Goal: Find specific page/section: Find specific page/section

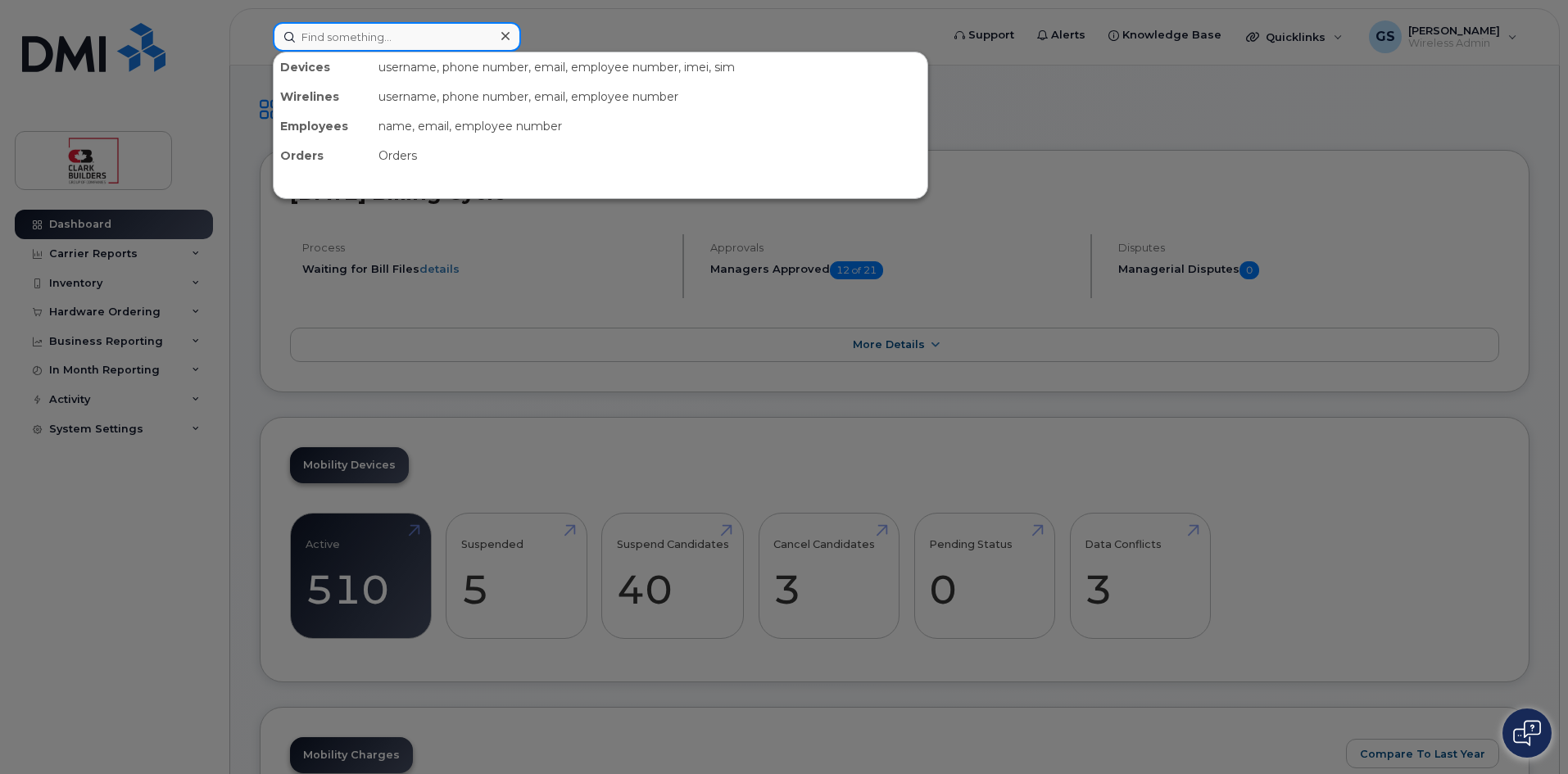
click at [426, 40] on input at bounding box center [397, 36] width 249 height 29
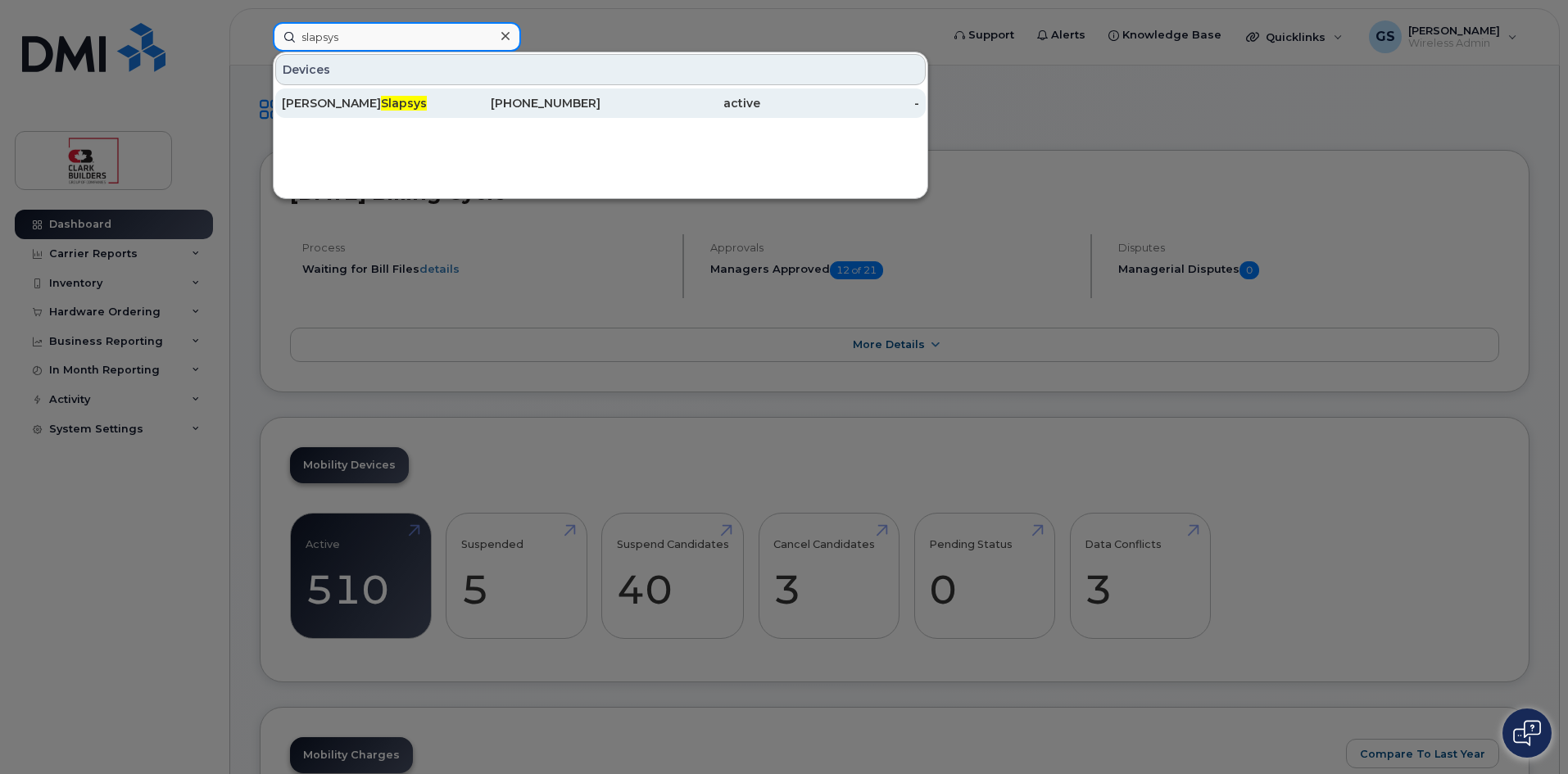
type input "slapsys"
click at [442, 111] on div "Victor Slapsys" at bounding box center [522, 103] width 160 height 29
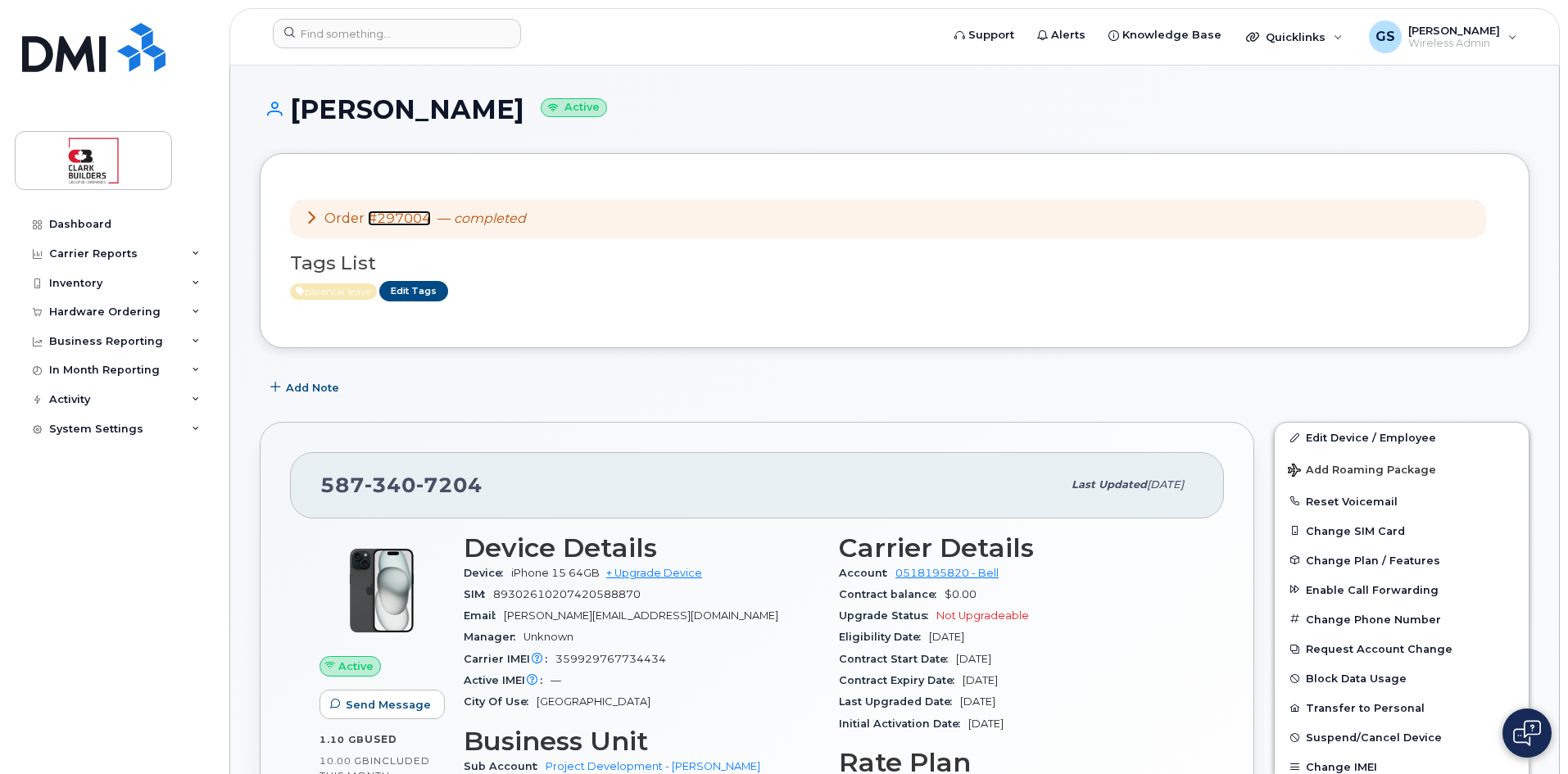
click at [412, 221] on link "#297004" at bounding box center [399, 218] width 63 height 16
click at [300, 289] on icon at bounding box center [300, 291] width 9 height 9
drag, startPoint x: 300, startPoint y: 289, endPoint x: 899, endPoint y: 259, distance: 599.8
click at [899, 259] on h3 "Tags List" at bounding box center [895, 264] width 1209 height 21
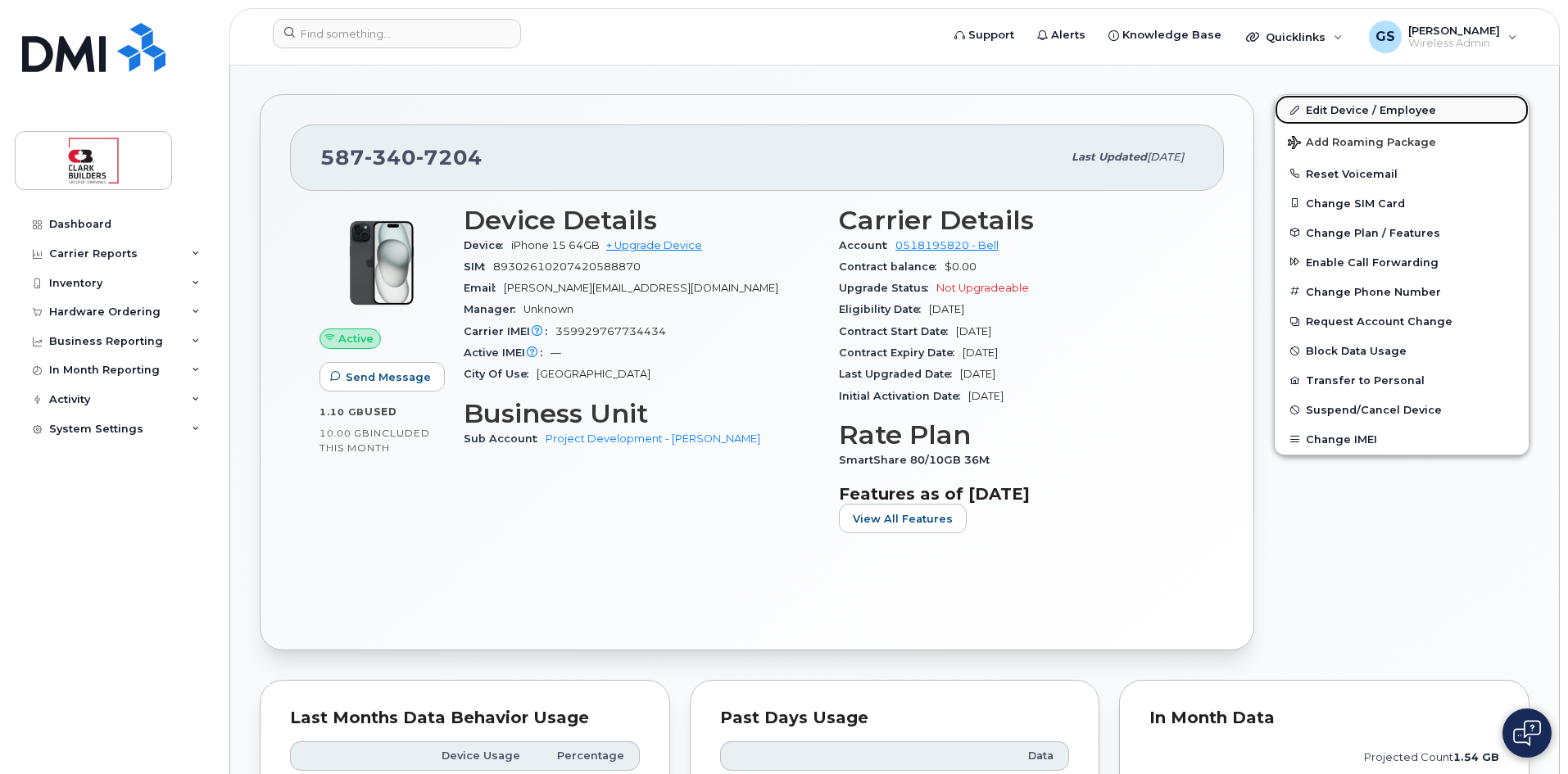
click at [1367, 110] on link "Edit Device / Employee" at bounding box center [1401, 109] width 254 height 29
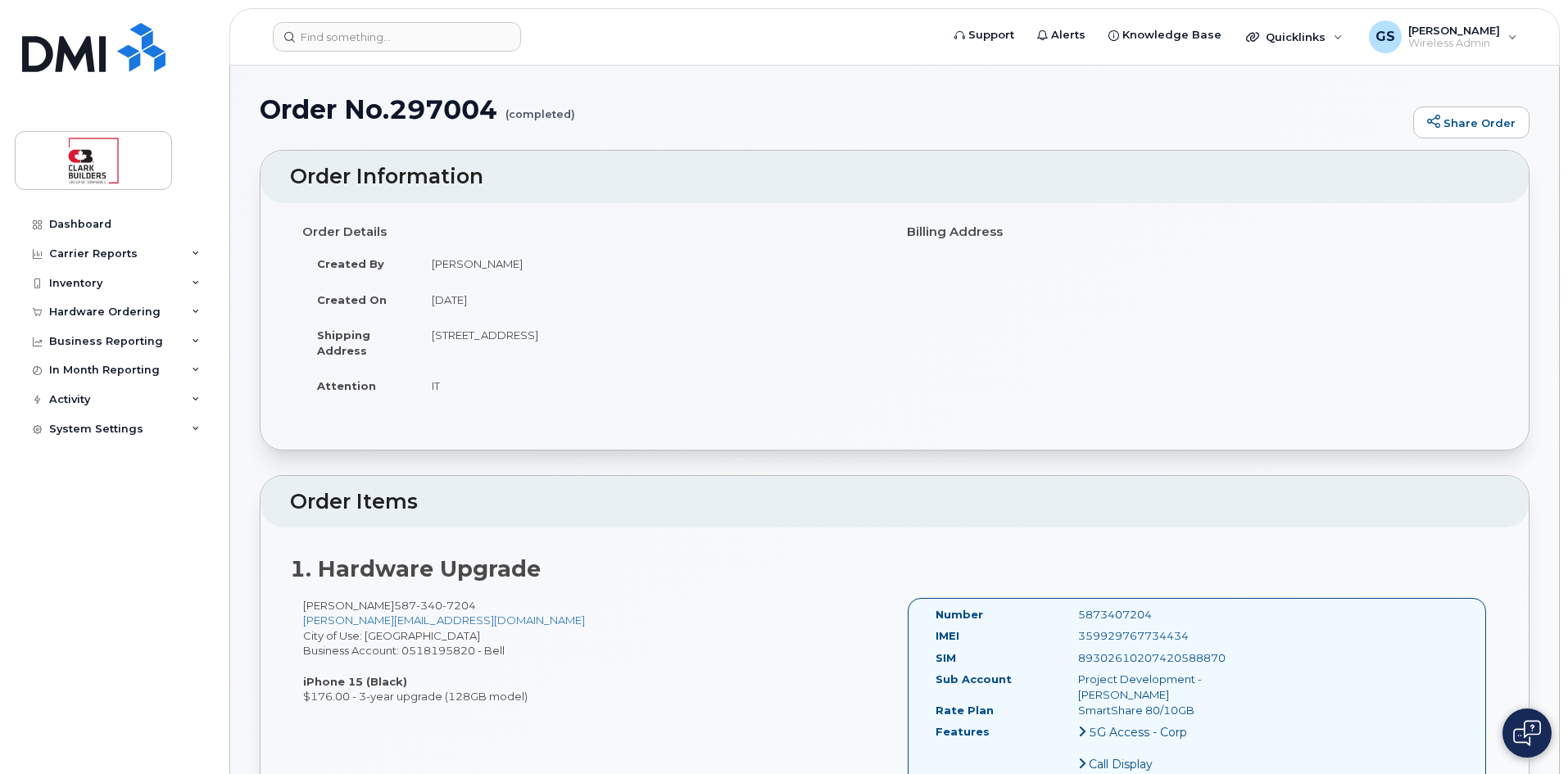
click at [787, 631] on div "Victor Slapsys 587 340 7204 Victor.Slapsys@clarkbuilders.com City of Use: Edmon…" at bounding box center [592, 651] width 605 height 106
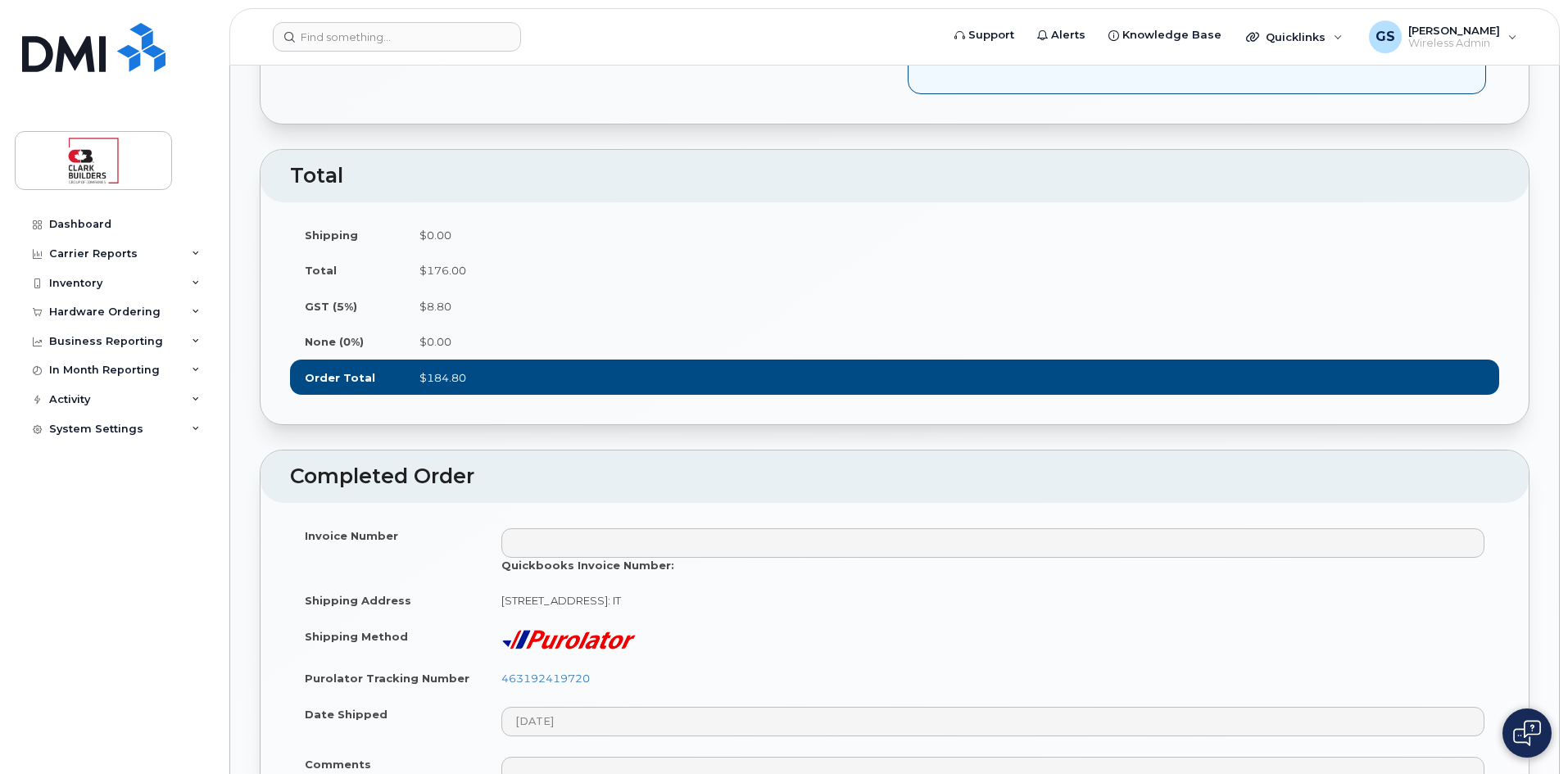
scroll to position [1311, 0]
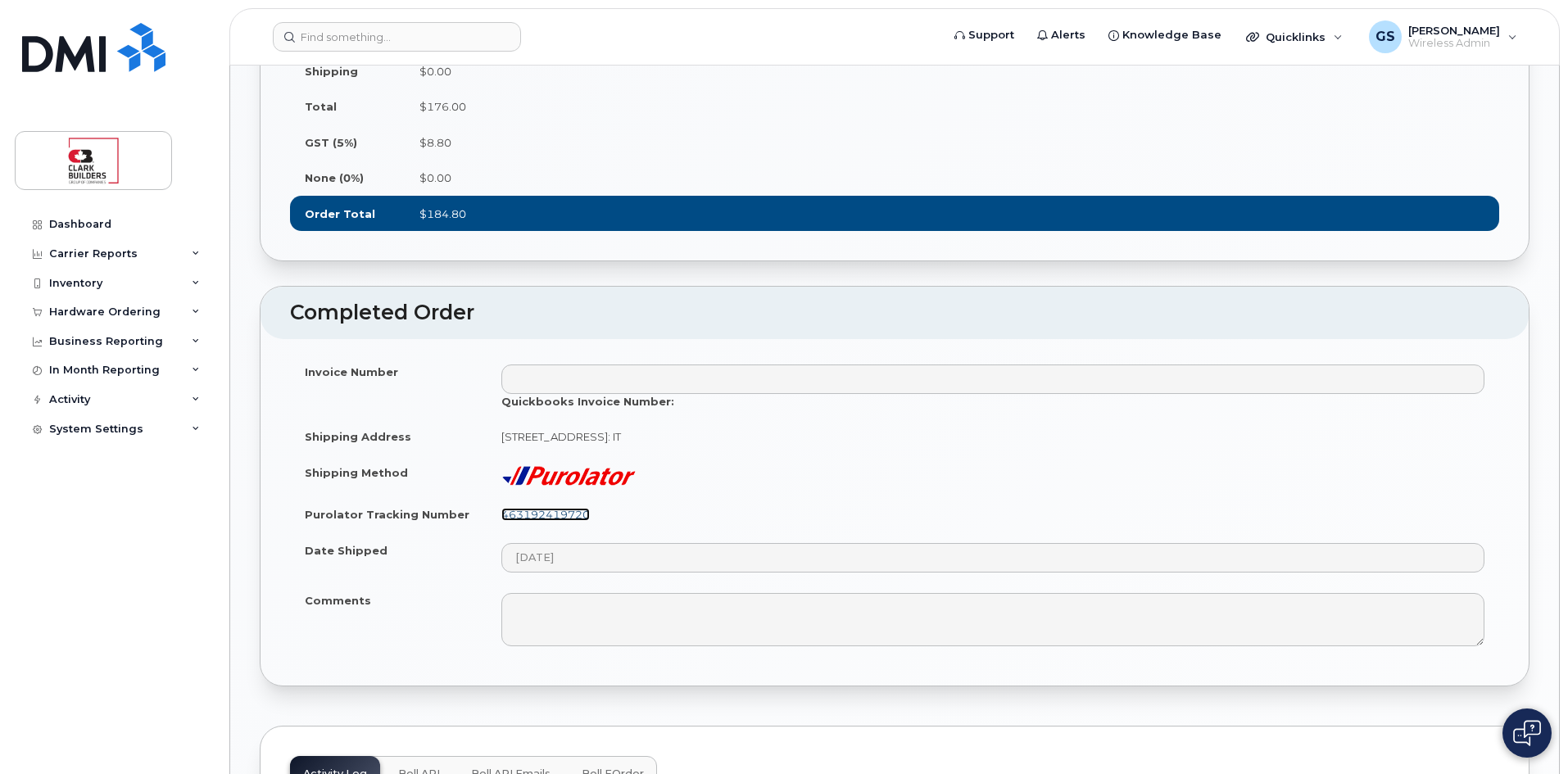
click at [548, 521] on link "463192419720" at bounding box center [545, 514] width 89 height 13
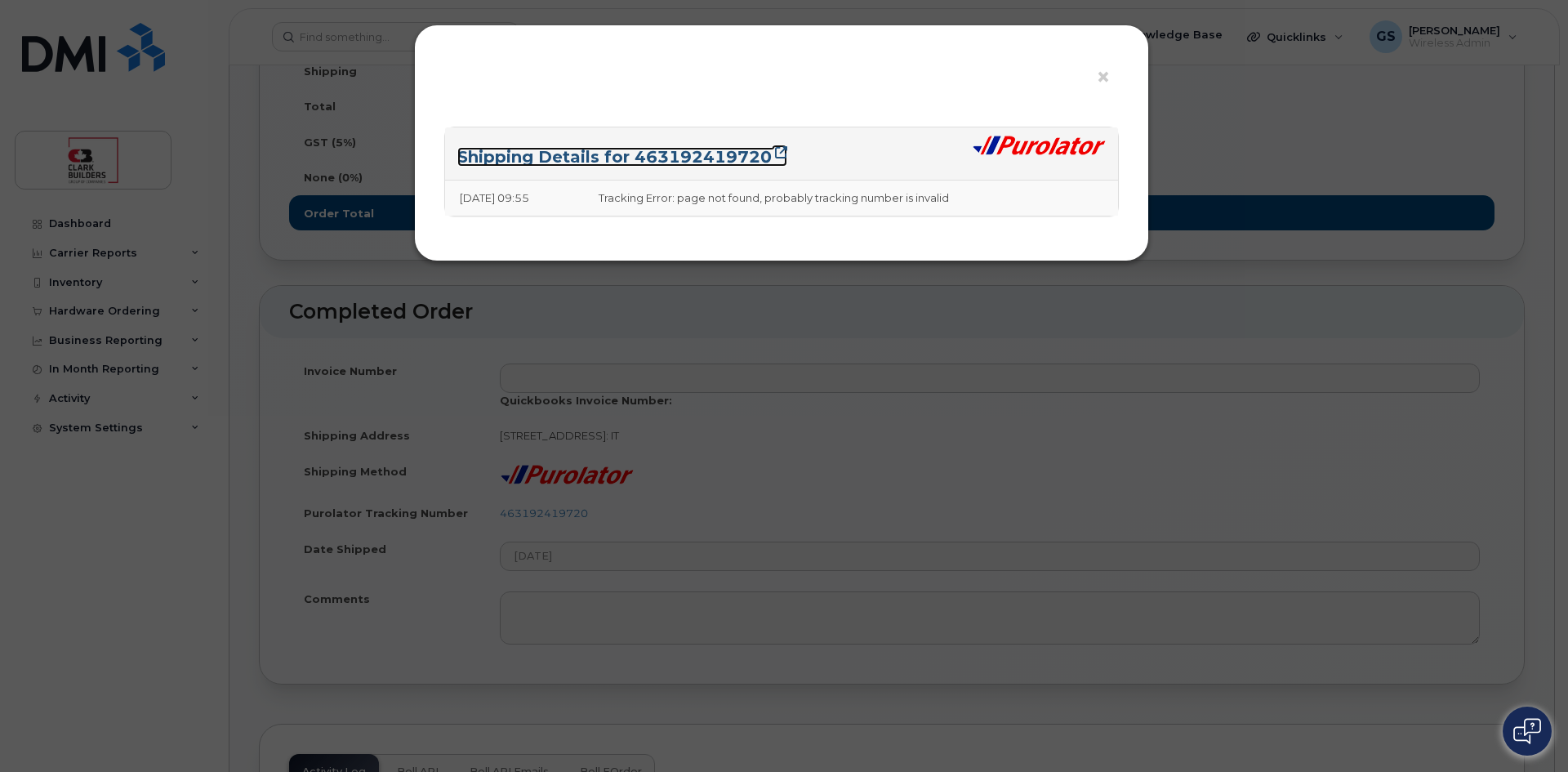
click at [577, 153] on link "Shipping Details for 463192419720" at bounding box center [622, 157] width 330 height 20
click at [1107, 72] on span "×" at bounding box center [1103, 77] width 15 height 30
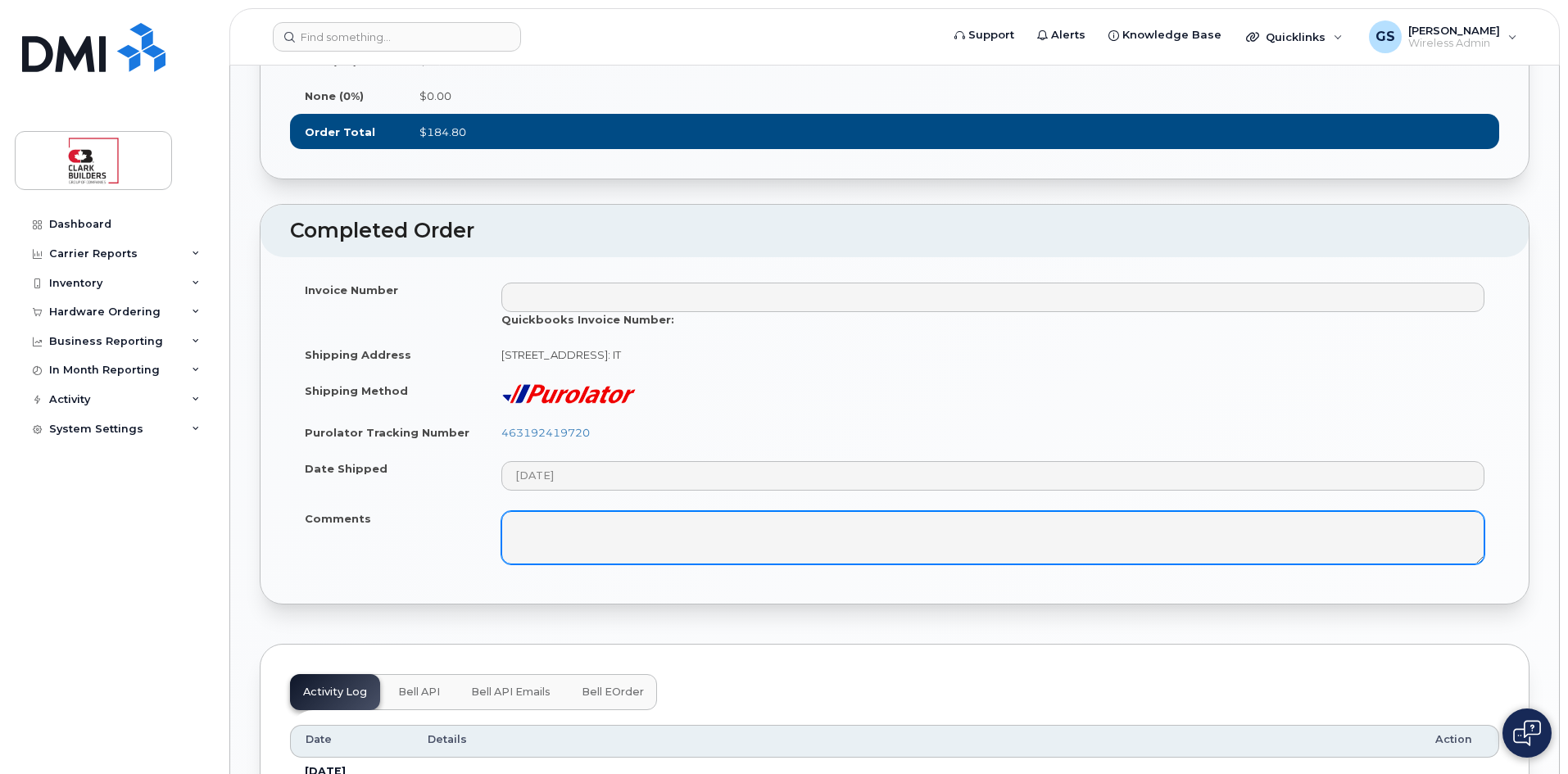
scroll to position [1638, 0]
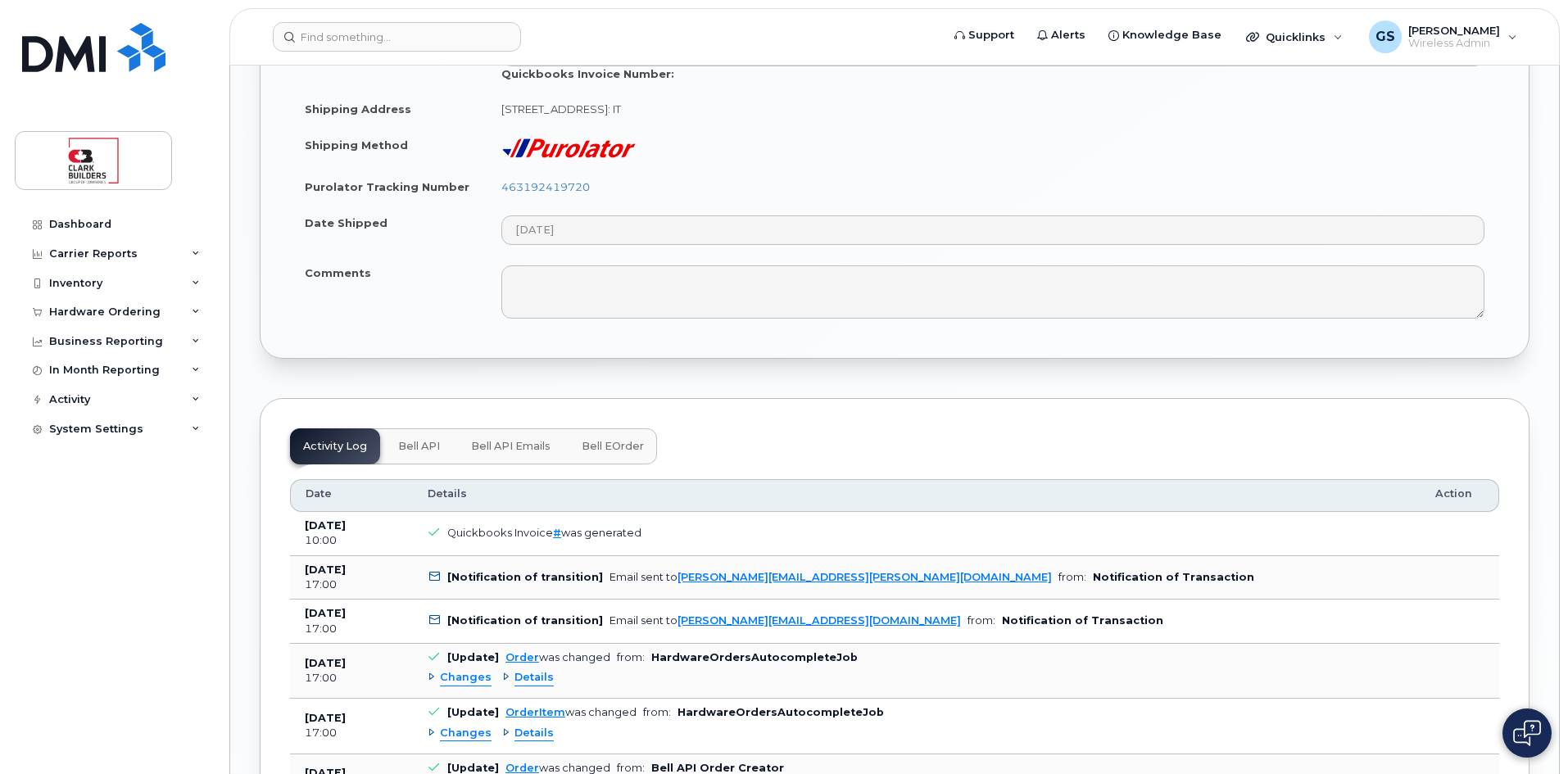
click at [1092, 583] on b "Notification of Transaction" at bounding box center [1172, 576] width 161 height 12
click at [698, 583] on link "matthew.buttrey@clarkbuilders.com" at bounding box center [865, 576] width 375 height 12
click at [431, 582] on icon at bounding box center [434, 576] width 10 height 10
click at [493, 464] on button "Bell API Emails" at bounding box center [510, 446] width 105 height 36
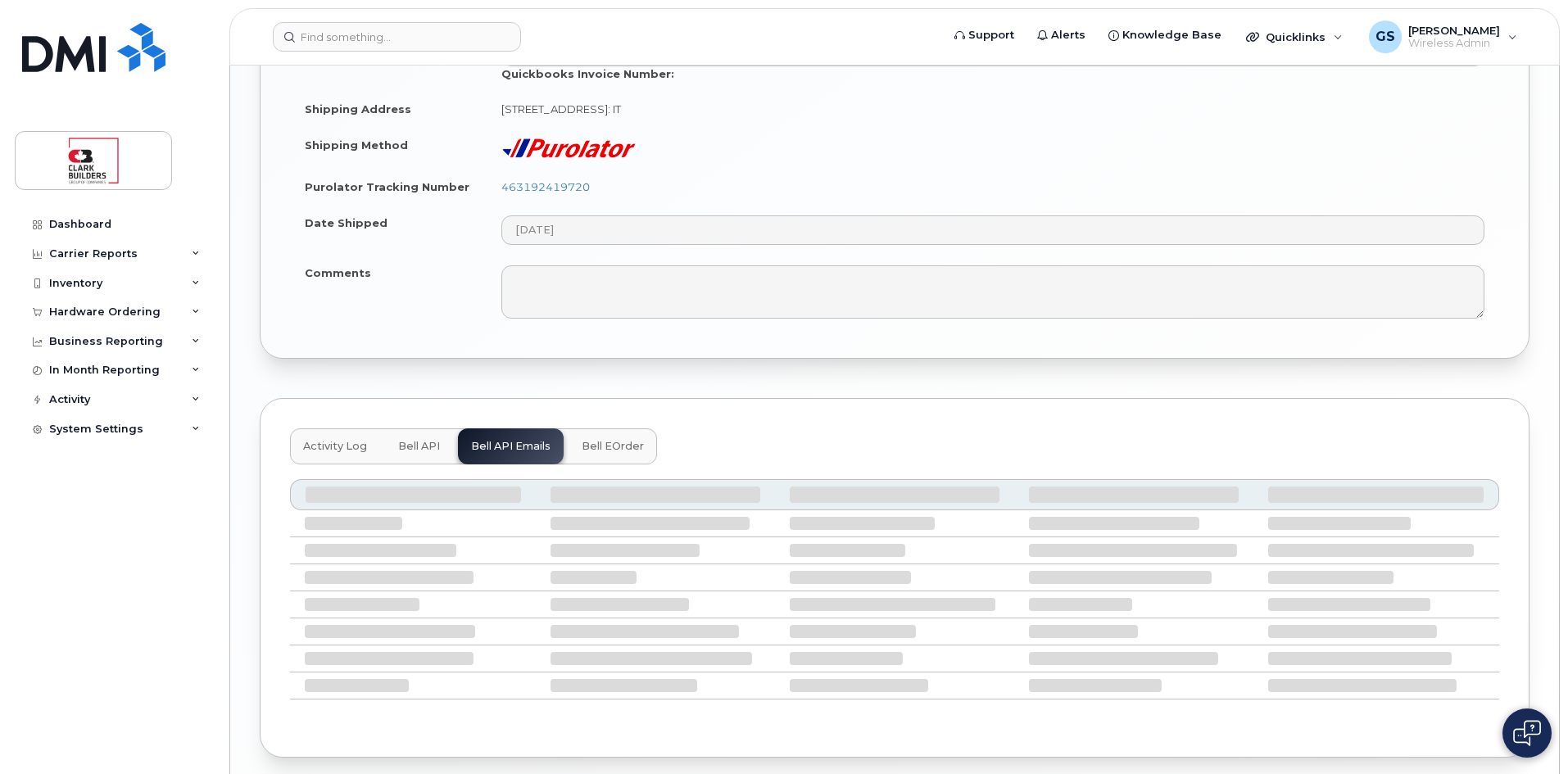
click at [330, 453] on span "Activity Log" at bounding box center [335, 446] width 64 height 13
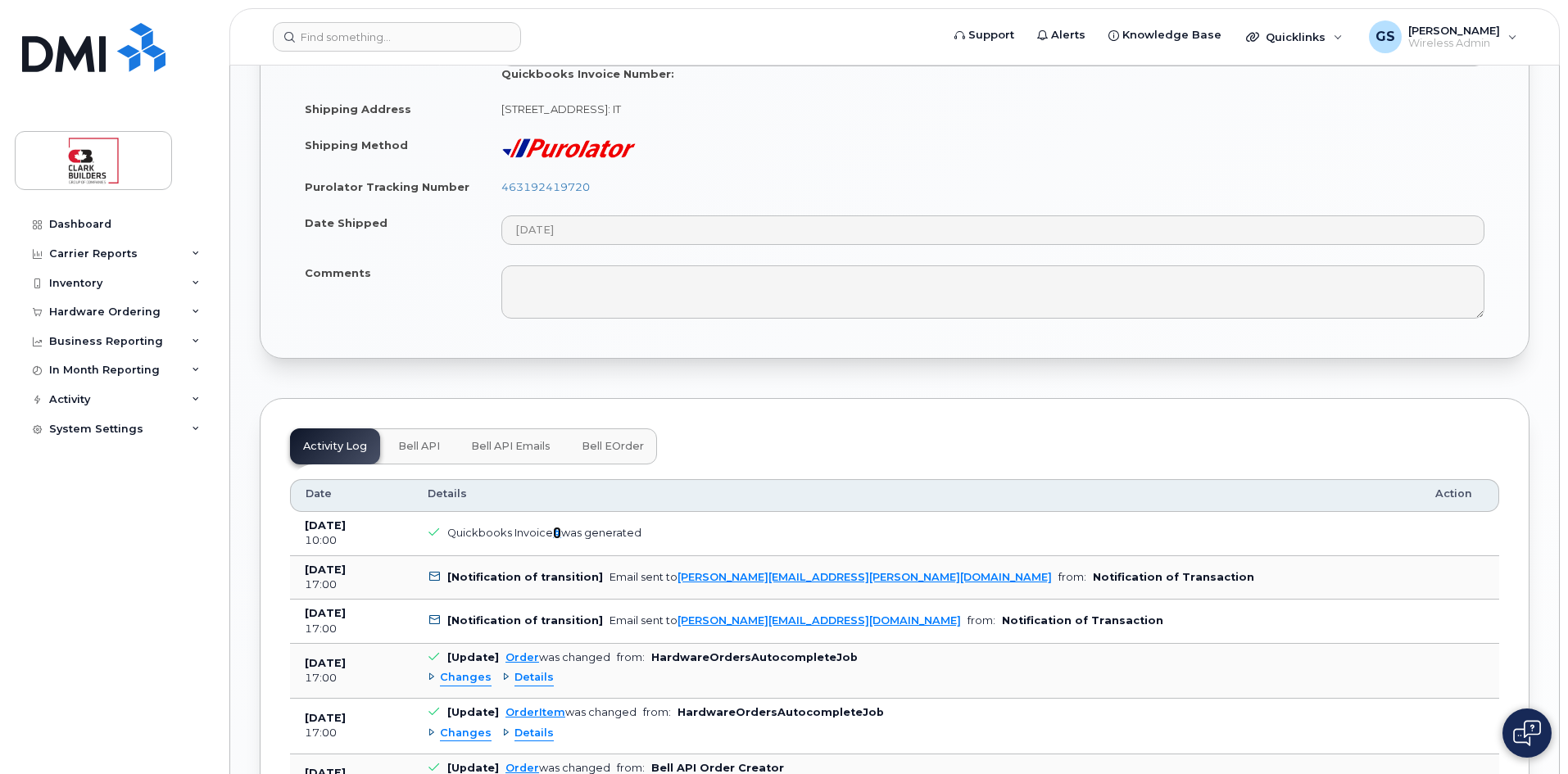
click at [555, 539] on link "#" at bounding box center [557, 532] width 8 height 12
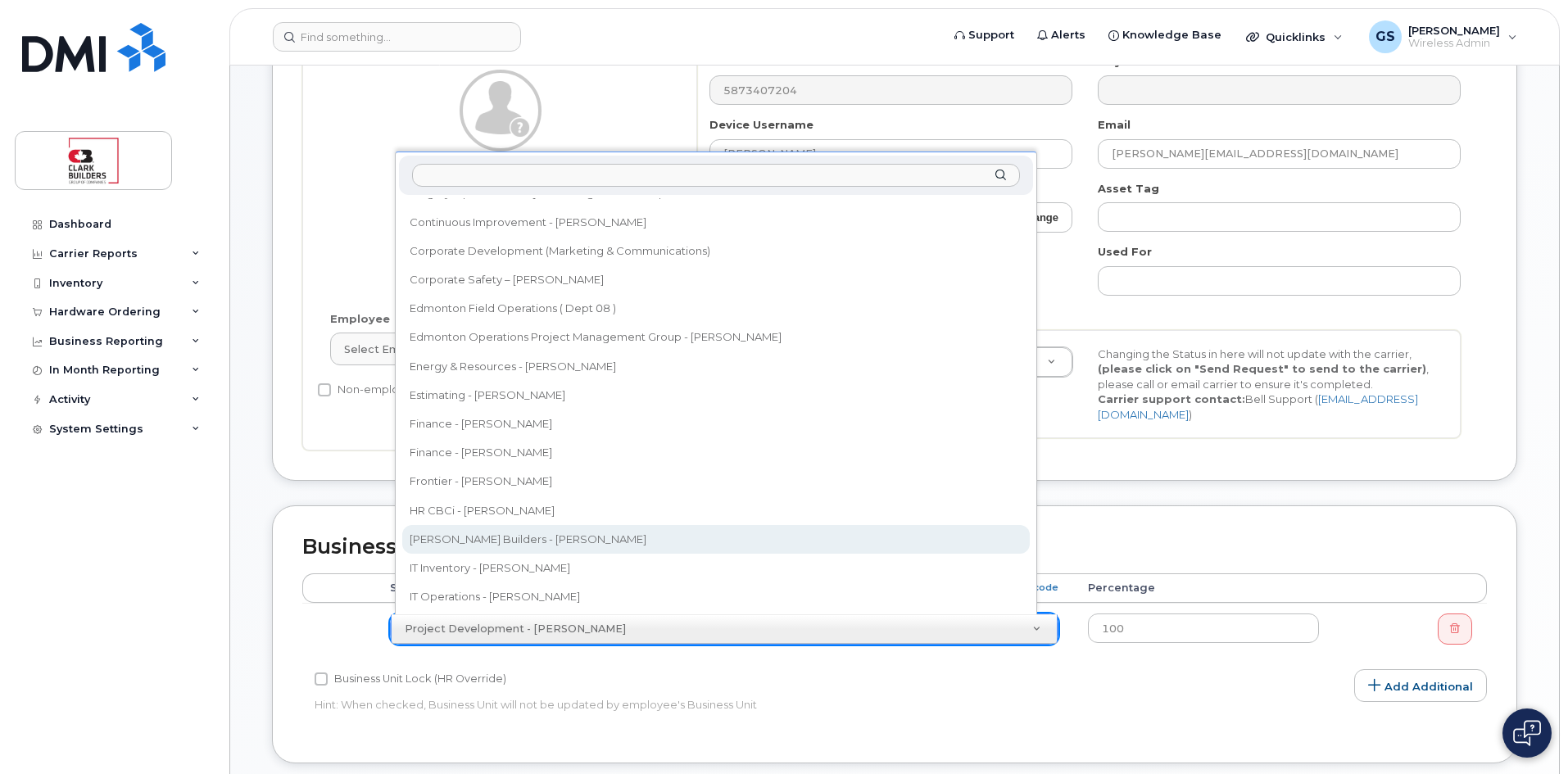
scroll to position [24, 0]
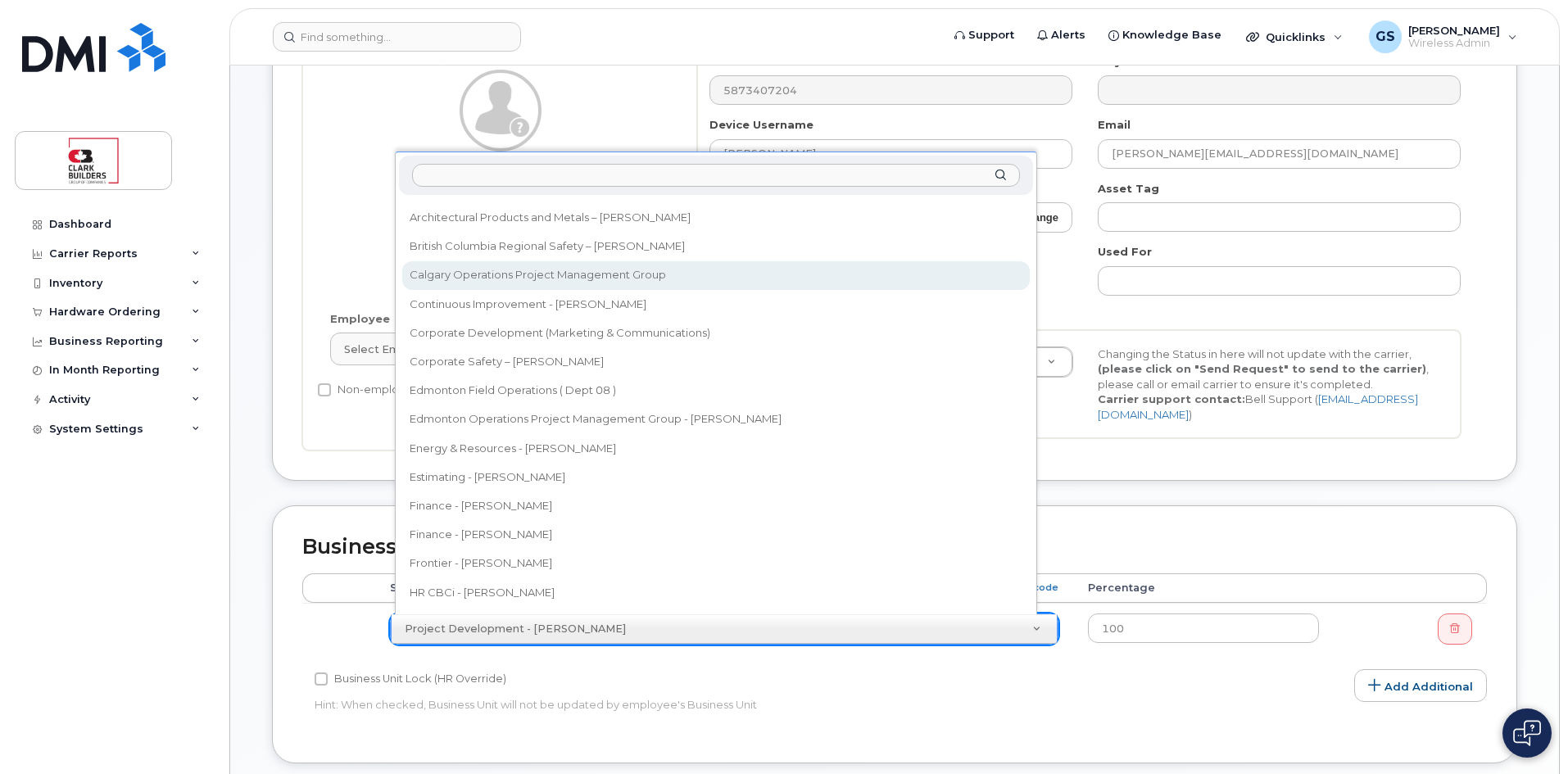
select select "25166283"
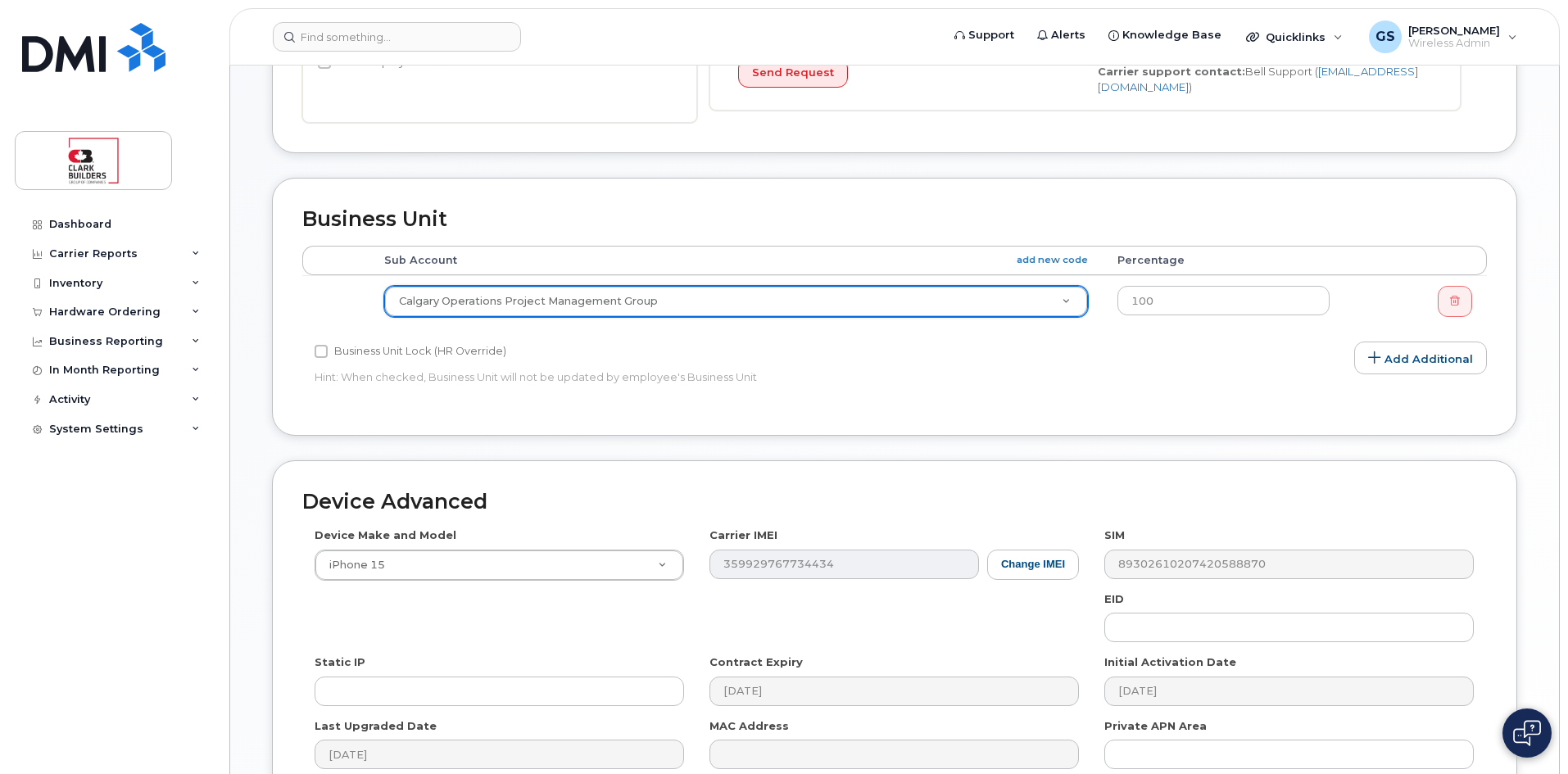
scroll to position [666, 0]
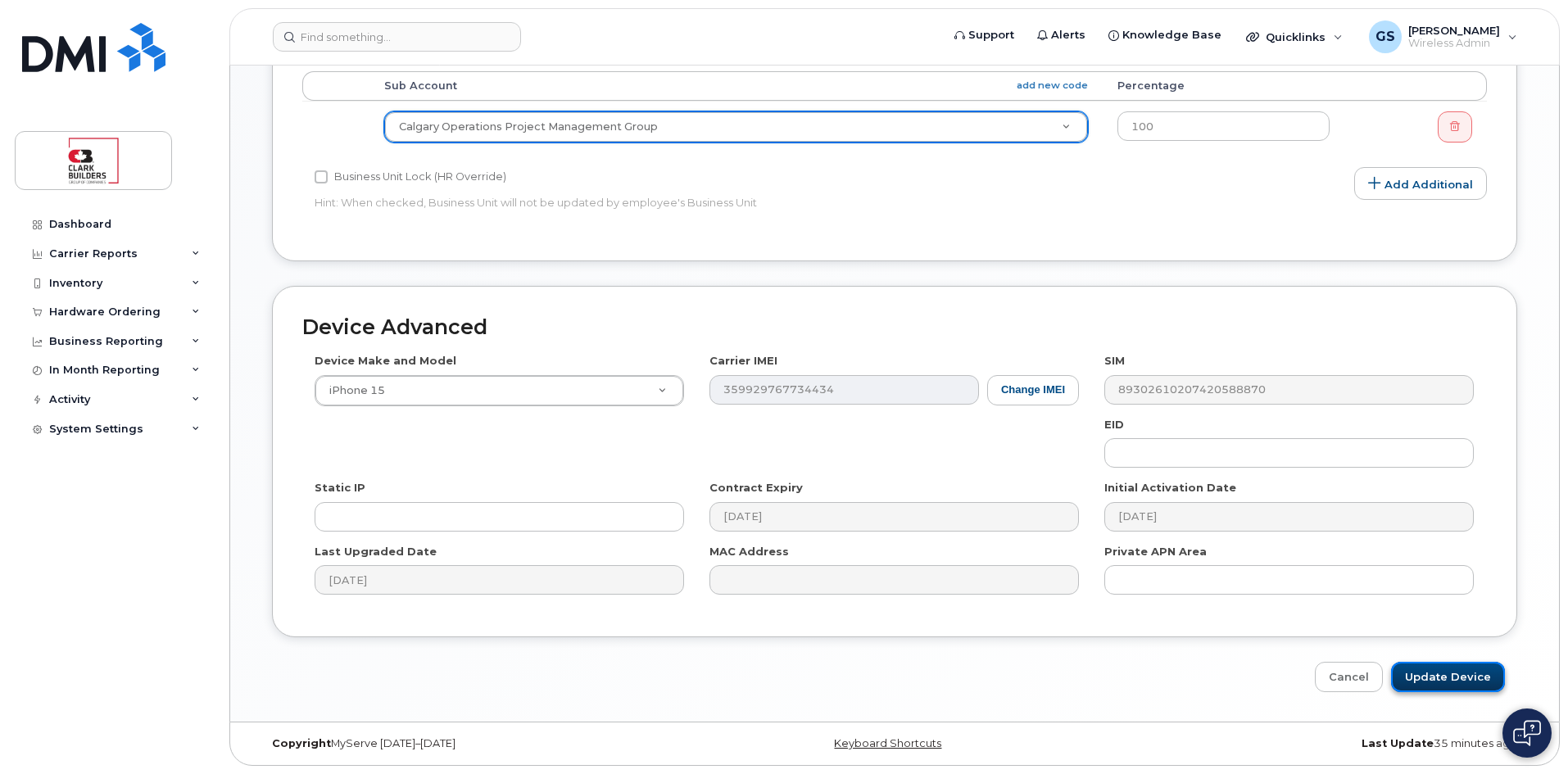
click at [1470, 683] on input "Update Device" at bounding box center [1447, 677] width 114 height 30
type input "Saving..."
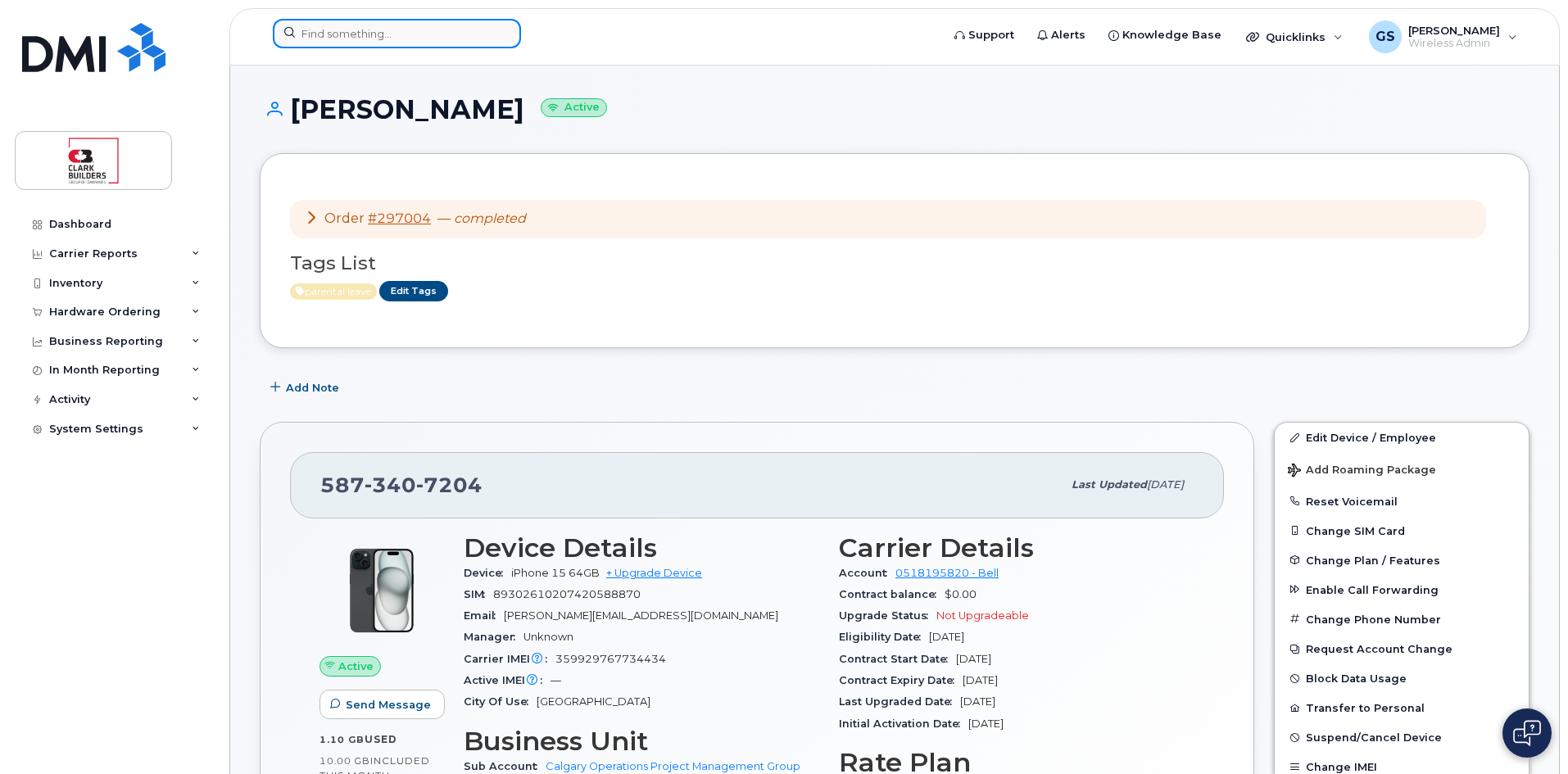
click at [447, 34] on input at bounding box center [397, 33] width 249 height 29
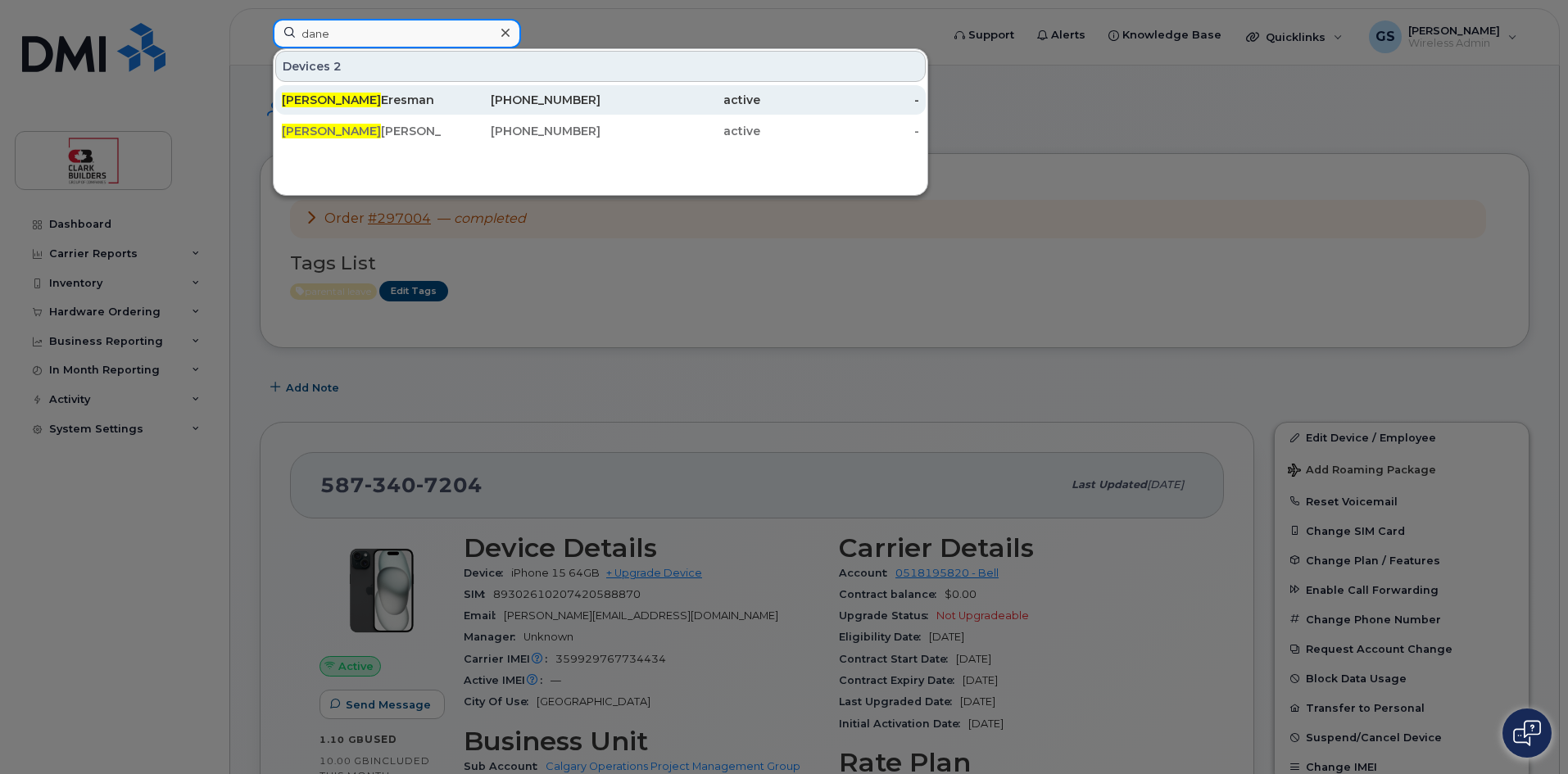
type input "dane"
click at [551, 104] on div "403-888-3027" at bounding box center [522, 99] width 160 height 16
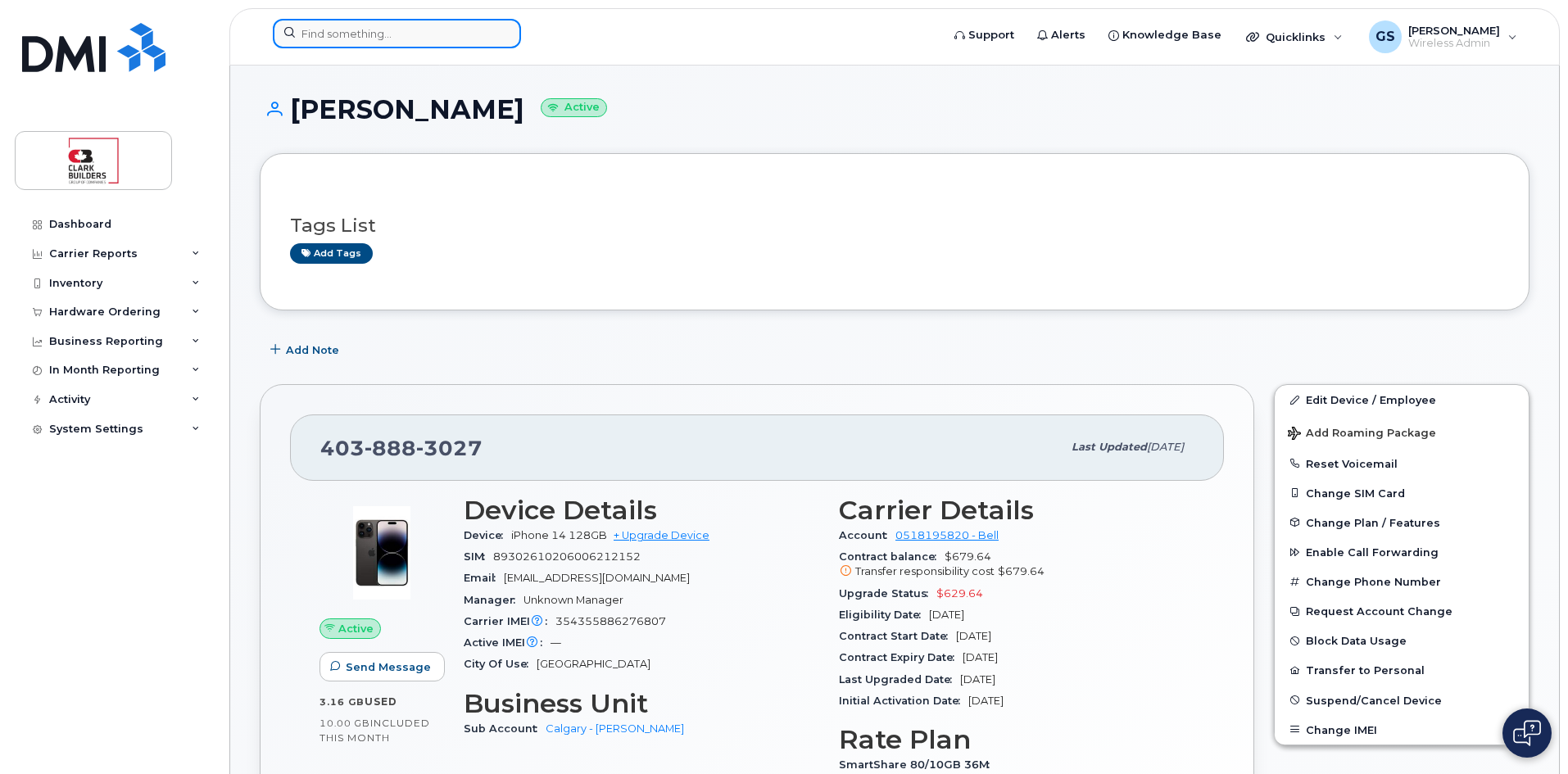
click at [380, 45] on input at bounding box center [397, 33] width 249 height 29
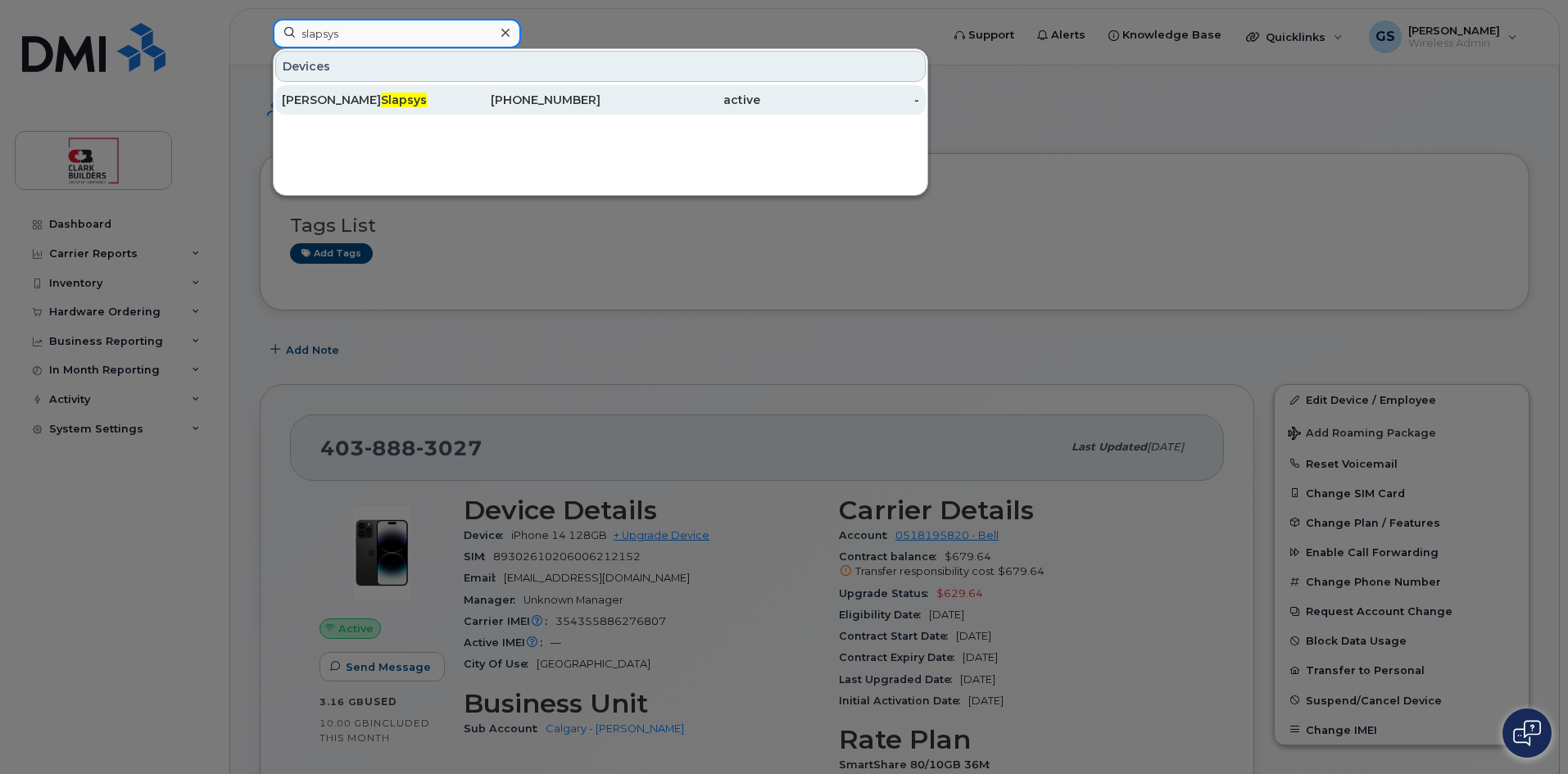
type input "slapsys"
click at [521, 102] on div "587-340-7204" at bounding box center [522, 99] width 160 height 16
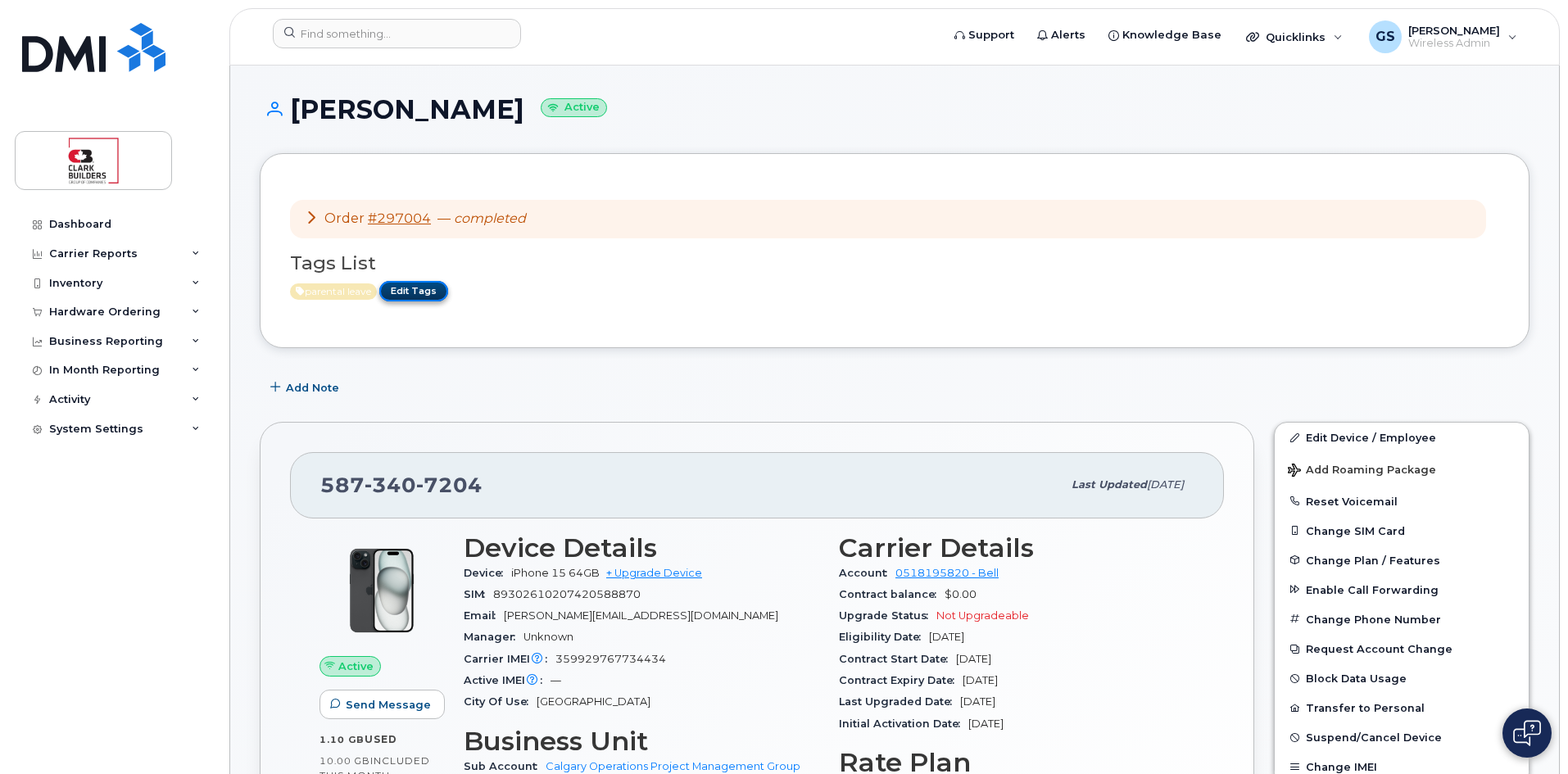
click at [425, 296] on link "Edit Tags" at bounding box center [413, 291] width 69 height 21
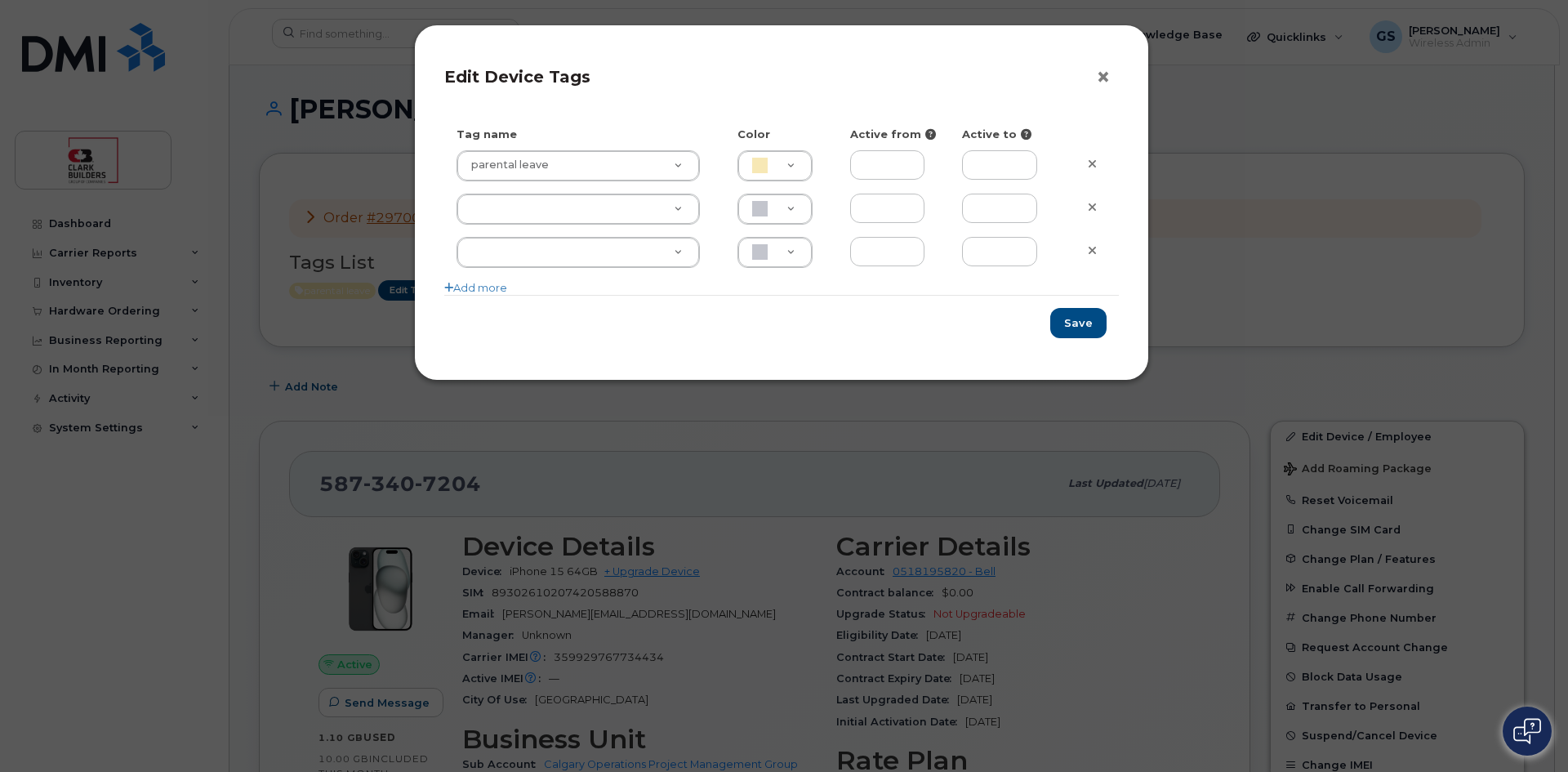
click at [1105, 76] on button "×" at bounding box center [1107, 78] width 23 height 24
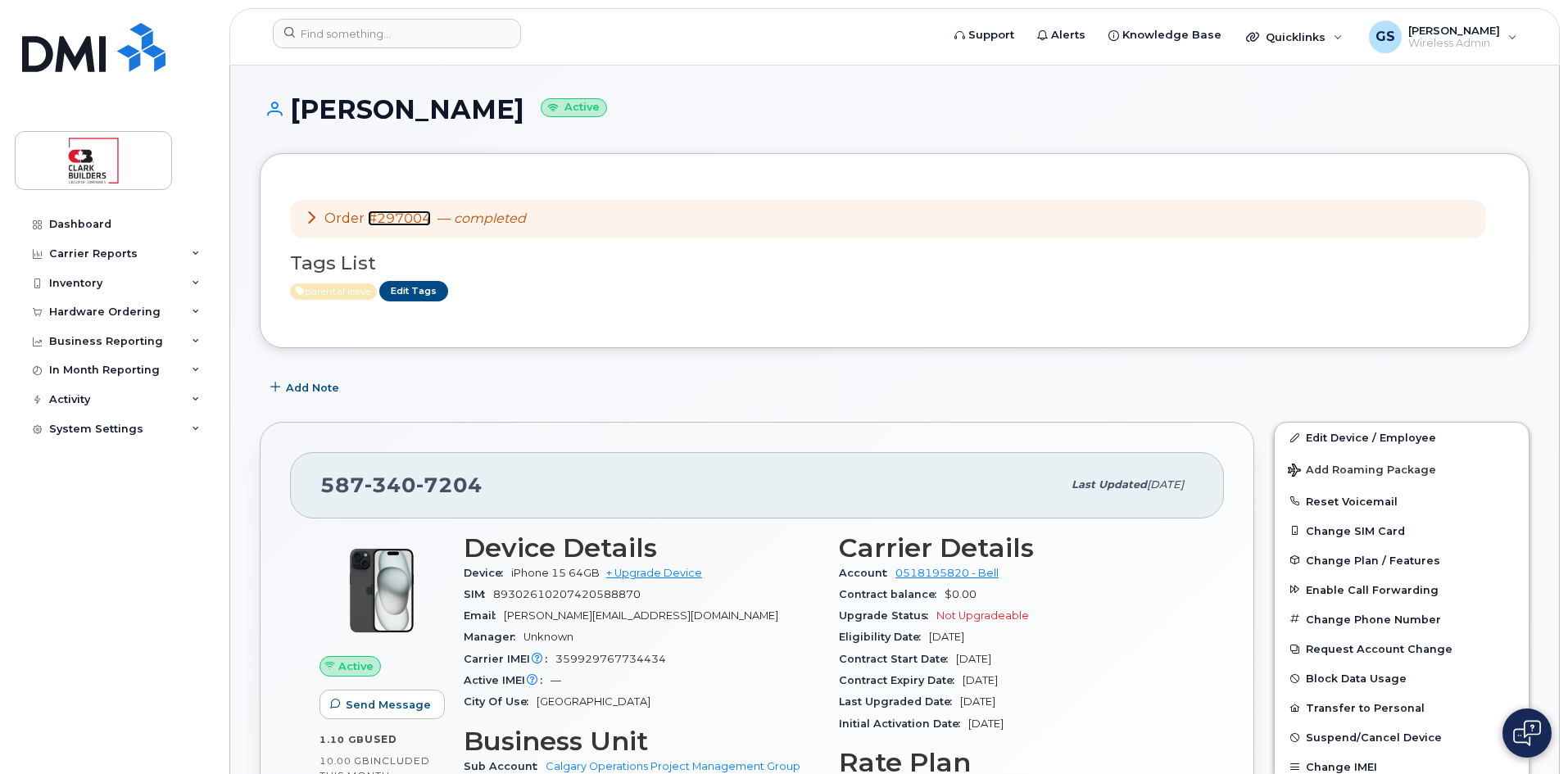
click at [381, 219] on link "#297004" at bounding box center [399, 218] width 63 height 16
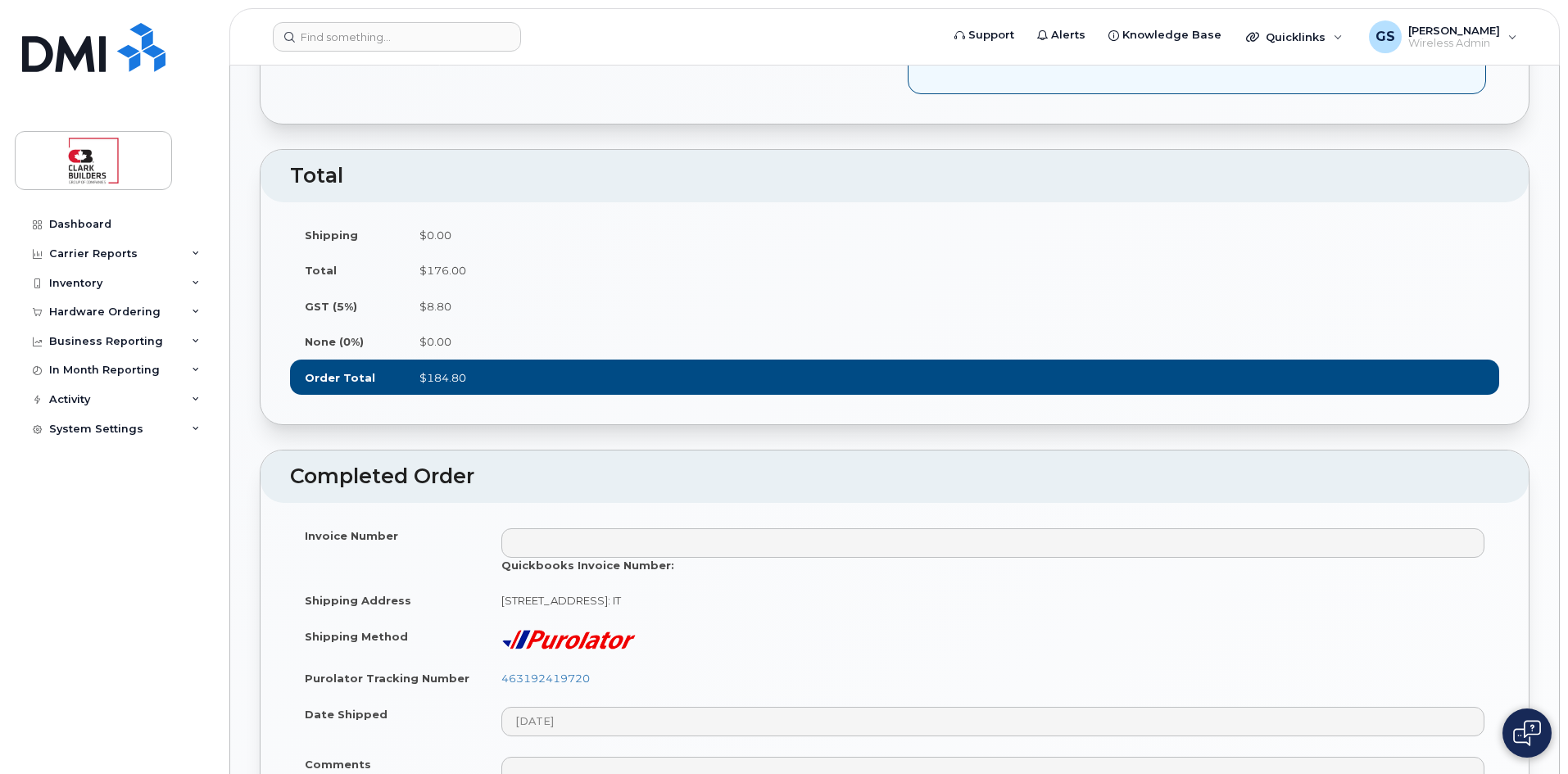
scroll to position [1638, 0]
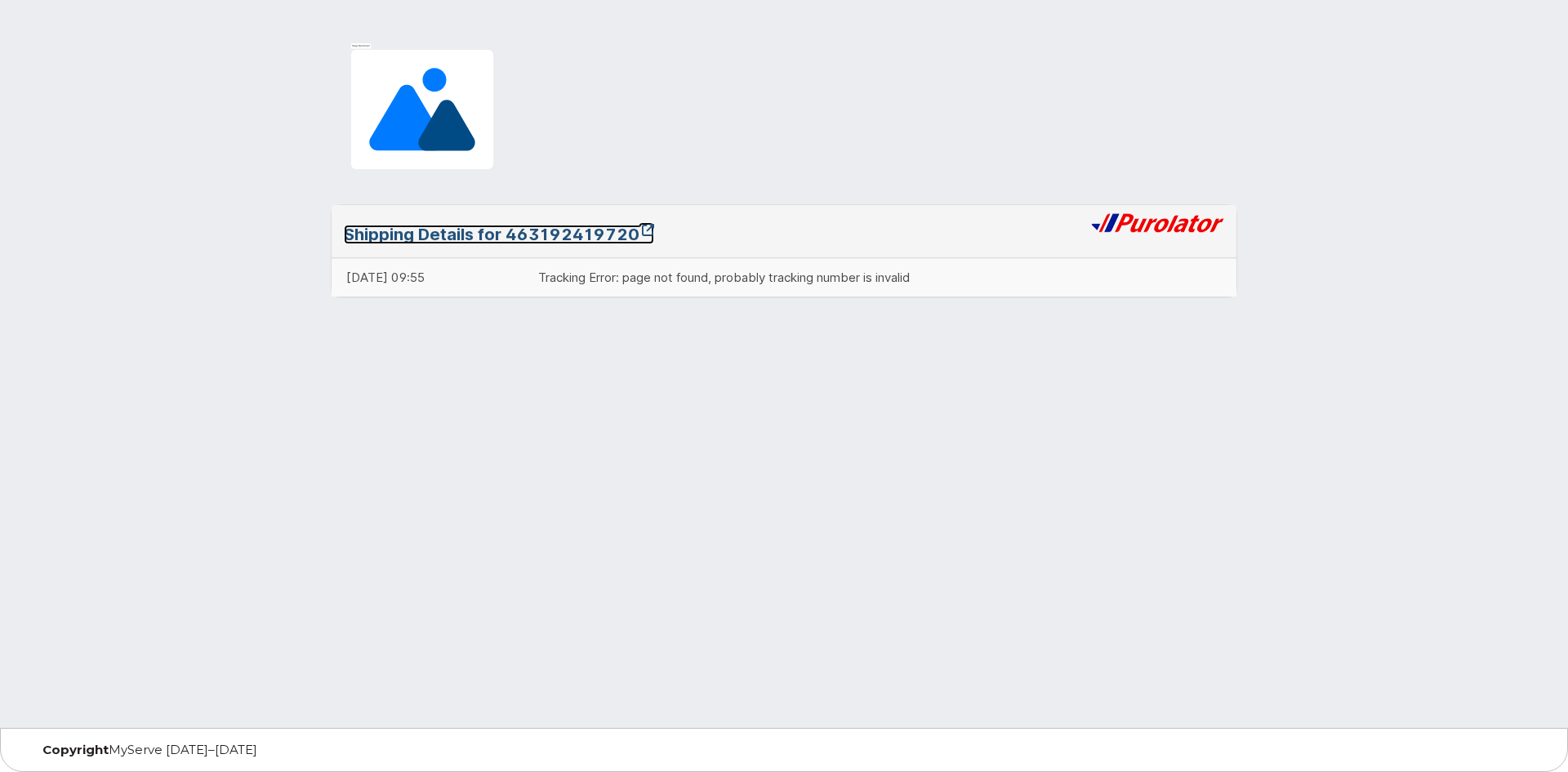
click at [574, 229] on link "Shipping Details for 463192419720" at bounding box center [499, 234] width 311 height 20
